Goal: Navigation & Orientation: Find specific page/section

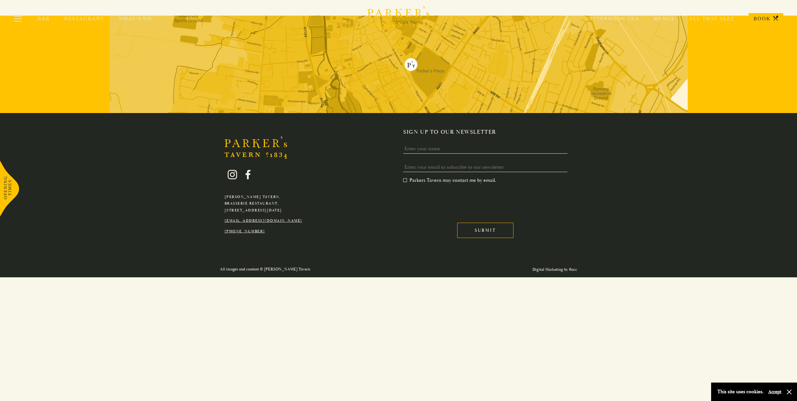
click at [407, 11] on icon "Brasserie Restaurant Cambridge | Parker's Tavern Cambridge" at bounding box center [409, 13] width 7 height 8
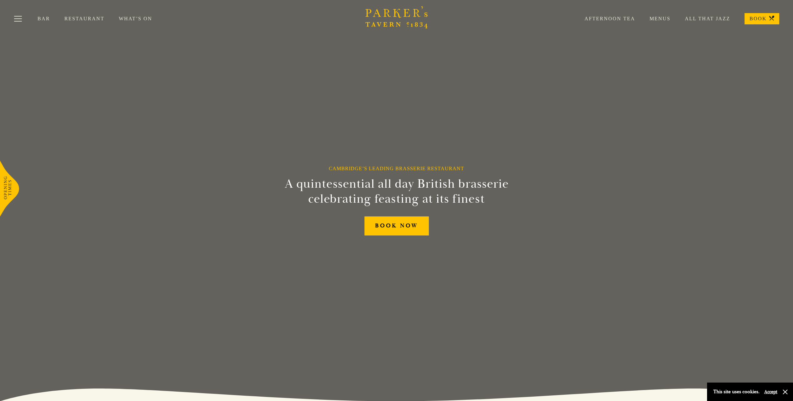
click at [144, 17] on link "What’s On" at bounding box center [143, 19] width 48 height 6
